Goal: Book appointment/travel/reservation

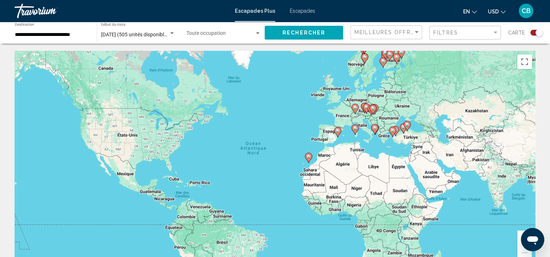
click at [347, 122] on div "Pour activer le glissement avec le clavier, appuyez sur Alt+Entrée. Une fois ce…" at bounding box center [275, 160] width 521 height 218
click at [339, 133] on icon "Contenu principal" at bounding box center [337, 132] width 7 height 9
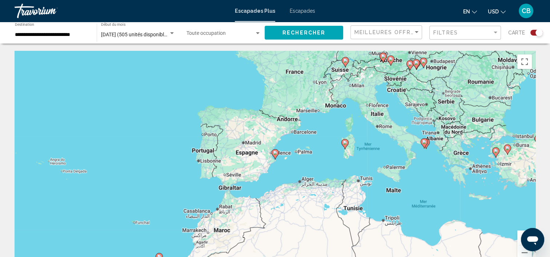
click at [273, 152] on image "Contenu principal" at bounding box center [275, 153] width 4 height 4
type input "**********"
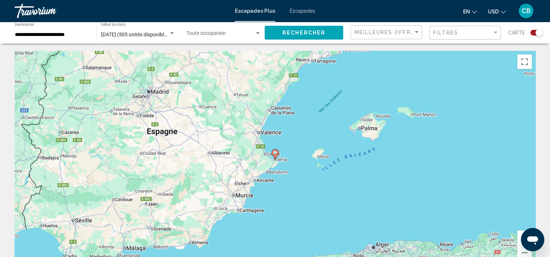
click at [273, 152] on image "Contenu principal" at bounding box center [275, 153] width 4 height 4
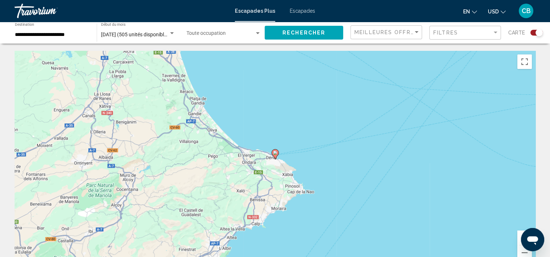
click at [273, 152] on image "Contenu principal" at bounding box center [275, 153] width 4 height 4
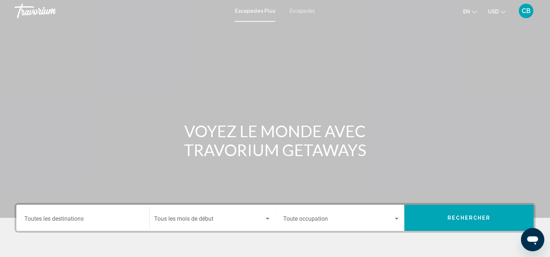
click at [88, 217] on input "Destination Toutes les destinations" at bounding box center [82, 220] width 117 height 7
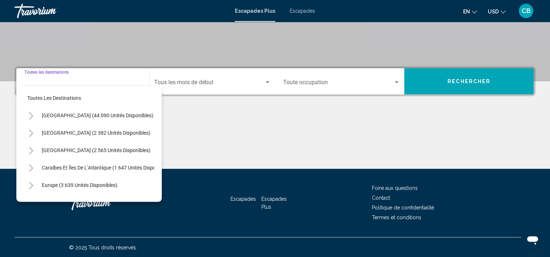
scroll to position [137, 0]
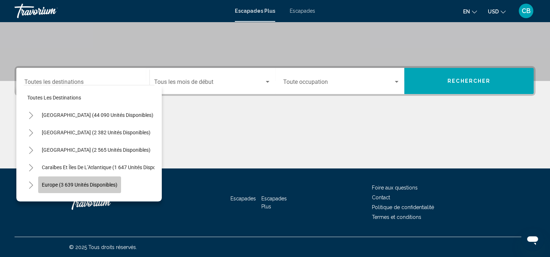
click at [81, 185] on span "Europe (3 639 unités disponibles)" at bounding box center [80, 185] width 76 height 6
type input "**********"
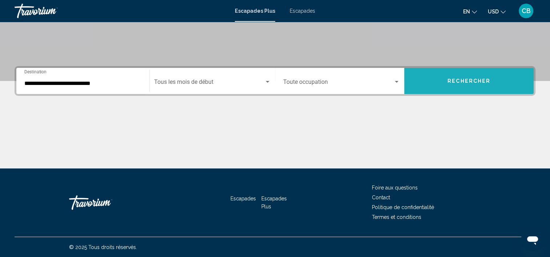
click at [449, 82] on span "Rechercher" at bounding box center [468, 81] width 43 height 6
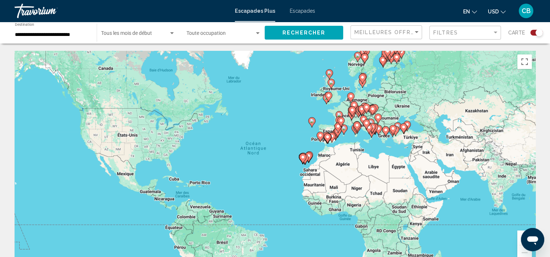
click at [318, 136] on image "Contenu principal" at bounding box center [320, 135] width 4 height 4
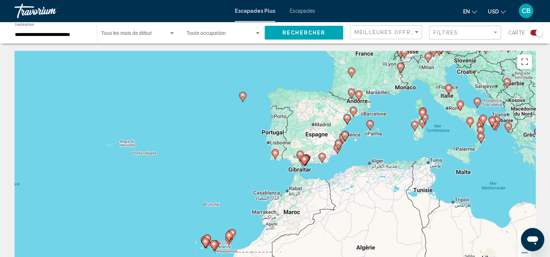
click at [277, 153] on image "Contenu principal" at bounding box center [275, 153] width 4 height 4
type input "**********"
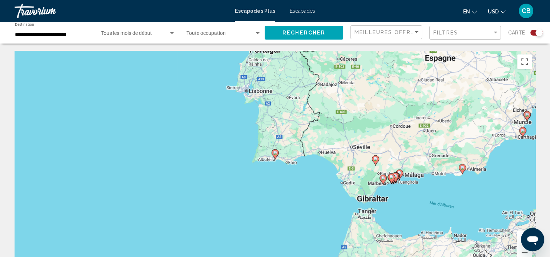
click at [277, 153] on image "Contenu principal" at bounding box center [275, 153] width 4 height 4
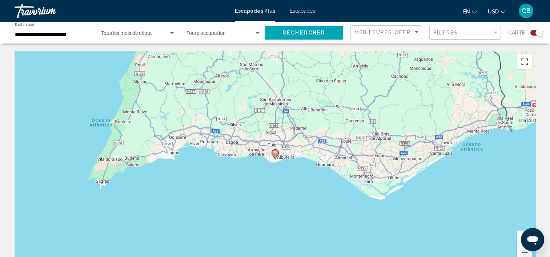
click at [277, 153] on image "Contenu principal" at bounding box center [275, 153] width 4 height 4
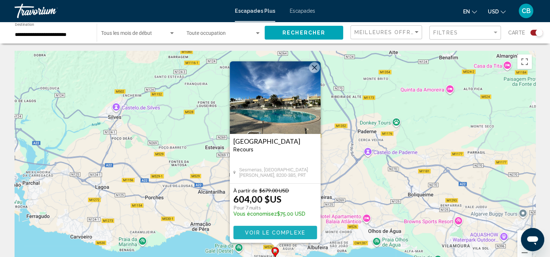
click at [254, 234] on span "Voir le complexe" at bounding box center [275, 233] width 60 height 6
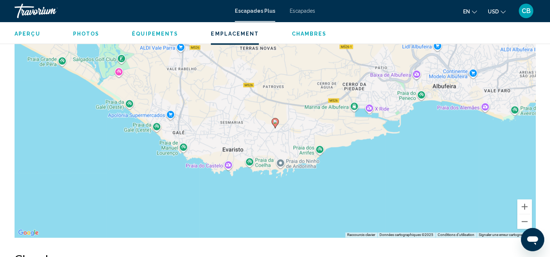
scroll to position [1127, 0]
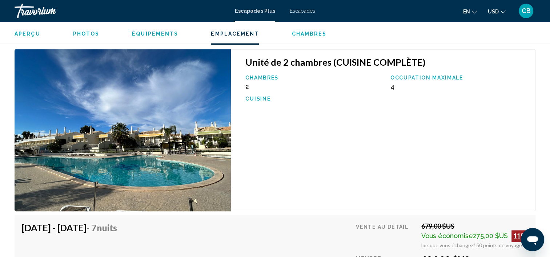
click at [302, 10] on span "Escapades" at bounding box center [302, 11] width 25 height 6
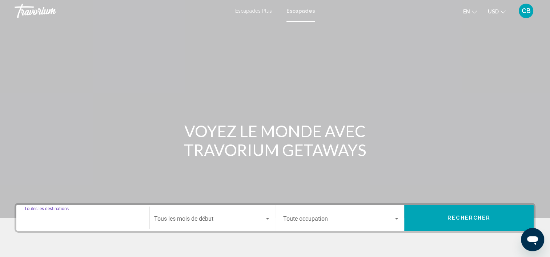
click at [86, 217] on input "Destination Toutes les destinations" at bounding box center [82, 220] width 117 height 7
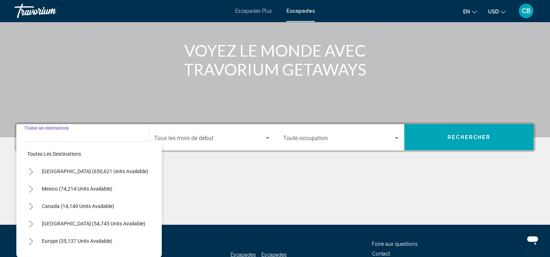
scroll to position [137, 0]
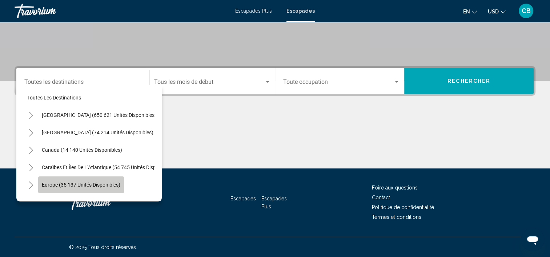
click at [90, 182] on span "Europe (35 137 unités disponibles)" at bounding box center [81, 185] width 78 height 6
type input "**********"
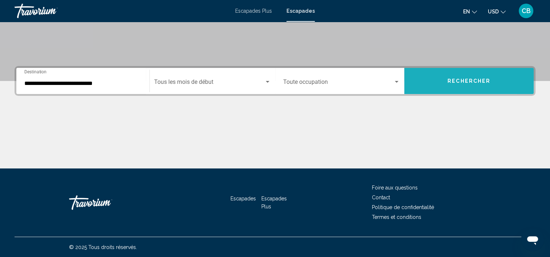
click at [433, 78] on button "Rechercher" at bounding box center [468, 81] width 129 height 26
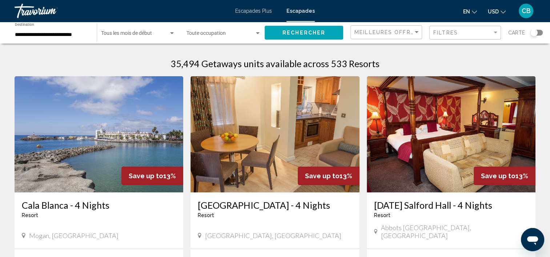
scroll to position [225, 0]
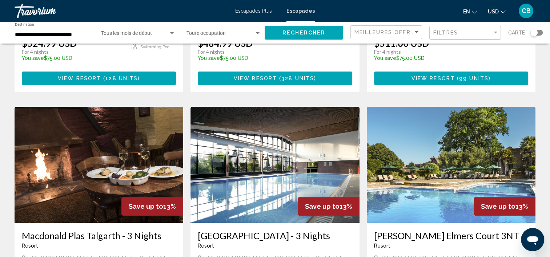
click at [406, 29] on div "Meilleures offres" at bounding box center [386, 32] width 65 height 13
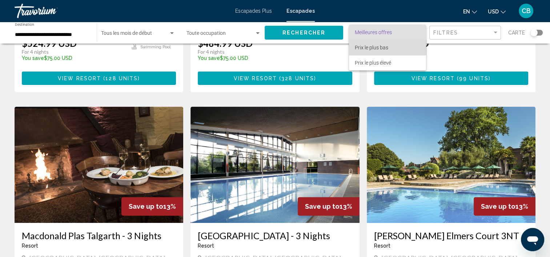
click at [385, 45] on span "Prix le plus bas" at bounding box center [371, 48] width 33 height 6
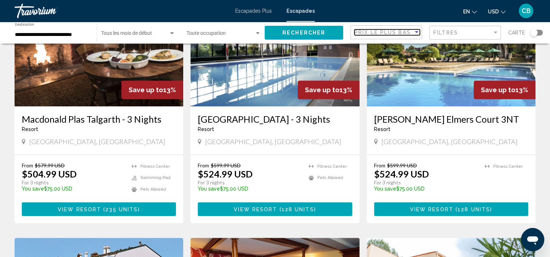
scroll to position [117, 0]
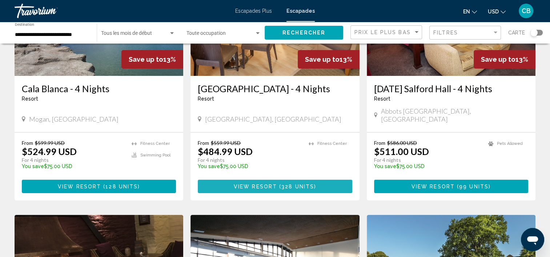
click at [285, 190] on span "( 328 units )" at bounding box center [296, 187] width 39 height 6
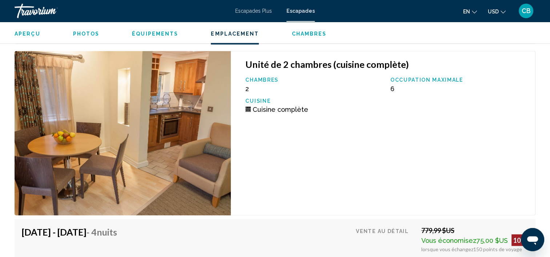
scroll to position [1373, 0]
